Goal: Task Accomplishment & Management: Manage account settings

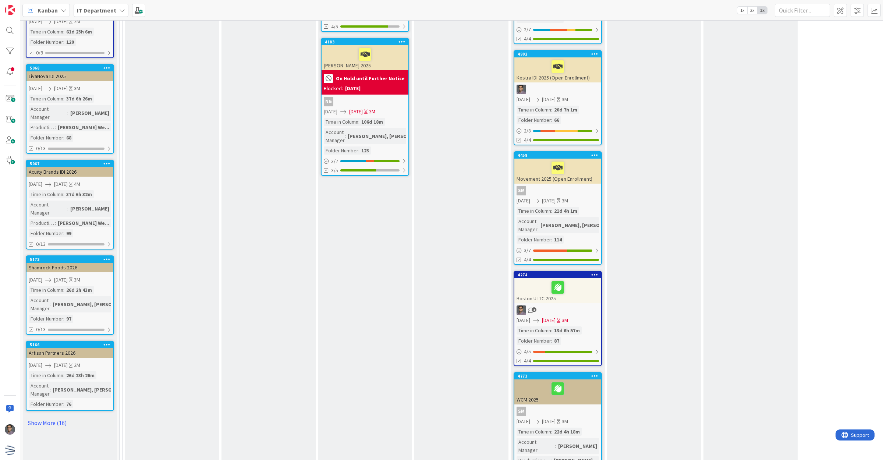
scroll to position [460, 0]
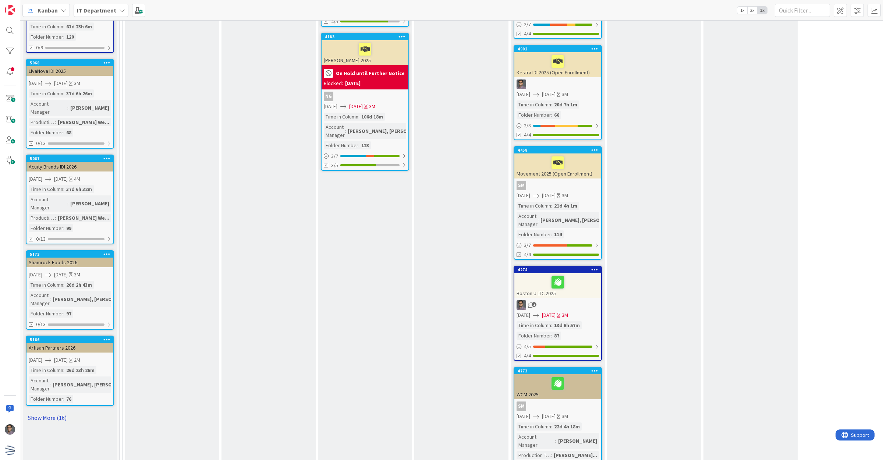
click at [61, 412] on link "Show More (16)" at bounding box center [70, 418] width 88 height 12
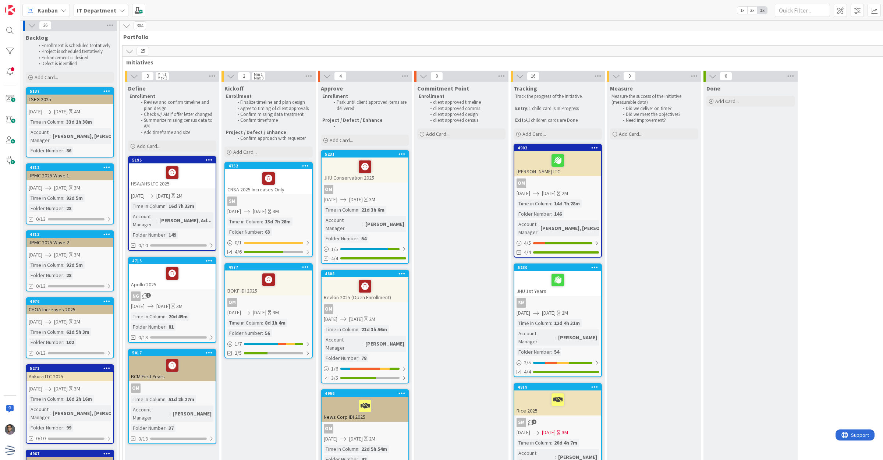
scroll to position [0, 0]
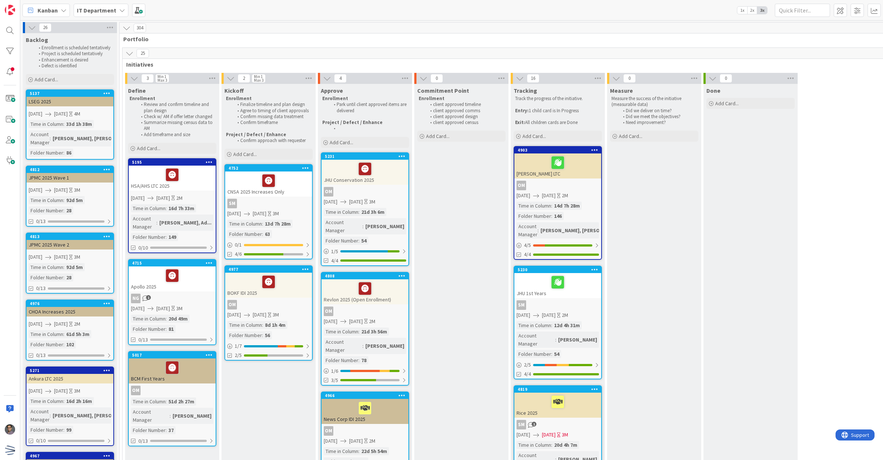
click at [174, 280] on div "Apollo 2025" at bounding box center [172, 278] width 87 height 25
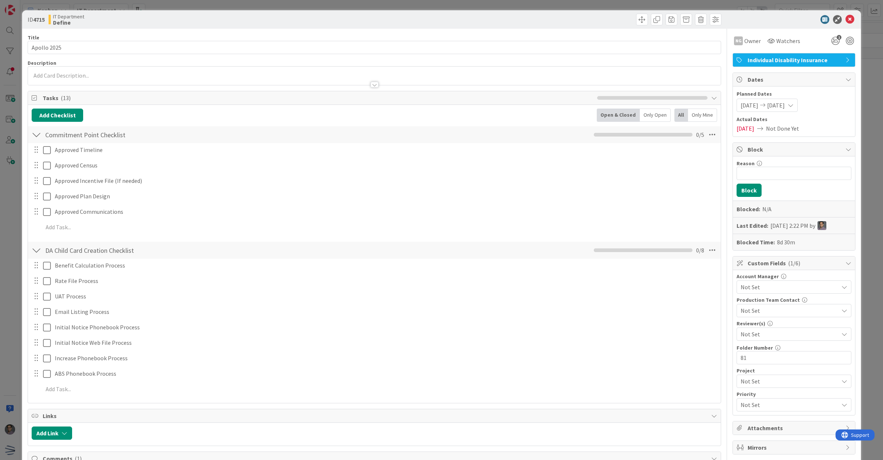
click at [755, 108] on span "[DATE]" at bounding box center [750, 105] width 18 height 9
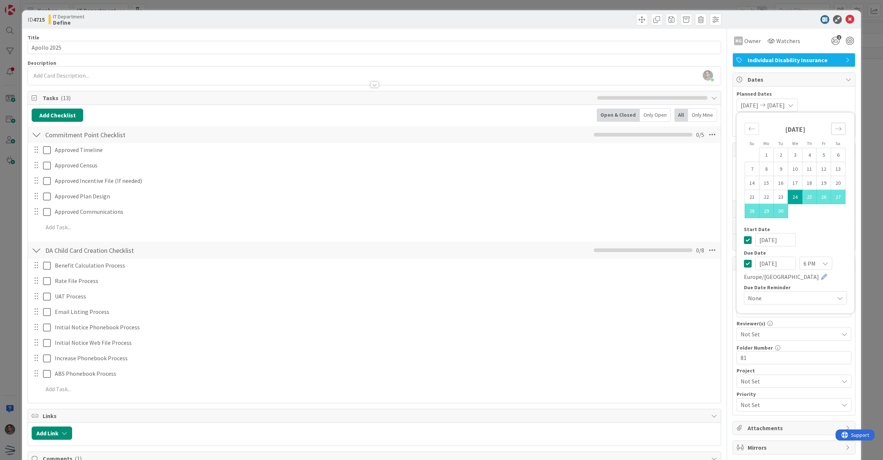
click at [832, 133] on div "Move forward to switch to the next month." at bounding box center [838, 129] width 14 height 12
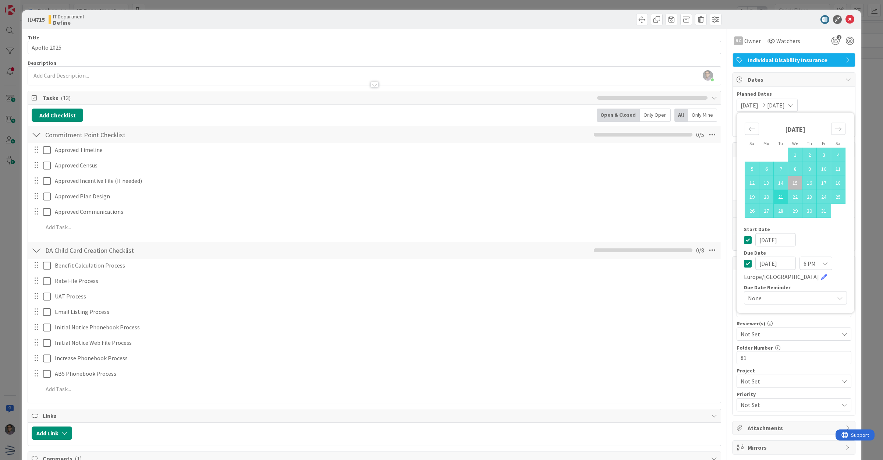
click at [774, 198] on td "21" at bounding box center [781, 197] width 14 height 14
type input "[DATE]"
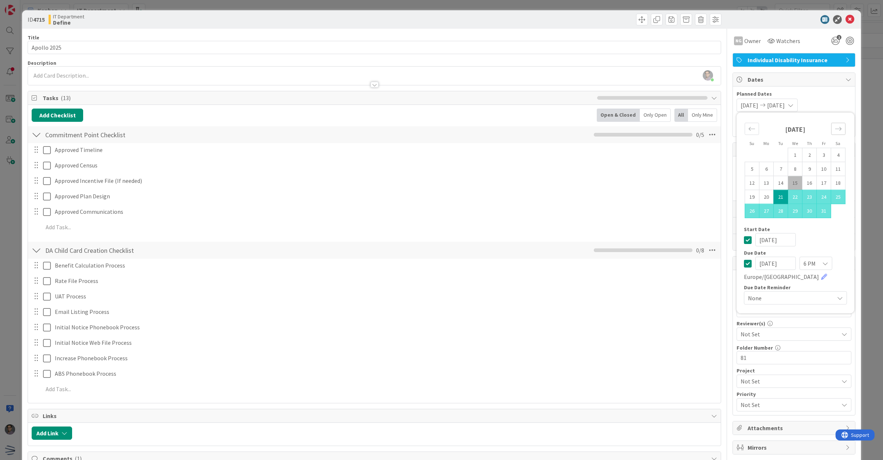
click at [835, 128] on icon "Move forward to switch to the next month." at bounding box center [838, 128] width 7 height 7
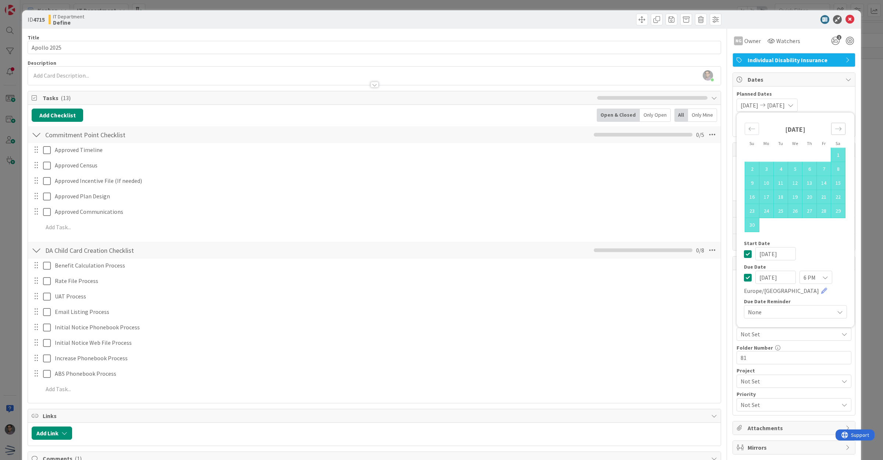
click at [835, 128] on icon "Move forward to switch to the next month." at bounding box center [838, 128] width 7 height 7
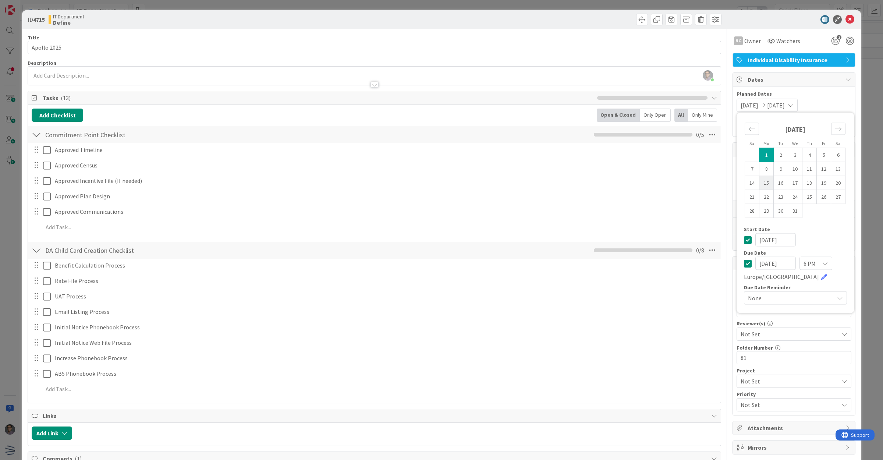
click at [763, 185] on td "15" at bounding box center [766, 183] width 14 height 14
type input "[DATE]"
click at [837, 92] on span "Planned Dates" at bounding box center [794, 94] width 115 height 8
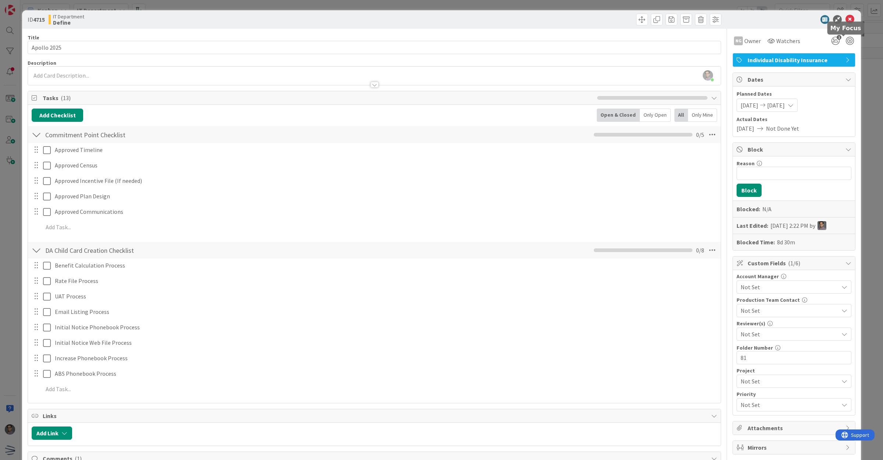
click at [843, 23] on body "Kanban IT Department 1x 2x 3x 26 Backlog Enrollment is scheduled tentatively Pr…" at bounding box center [441, 230] width 883 height 460
click at [846, 17] on icon at bounding box center [850, 19] width 9 height 9
